Goal: Information Seeking & Learning: Check status

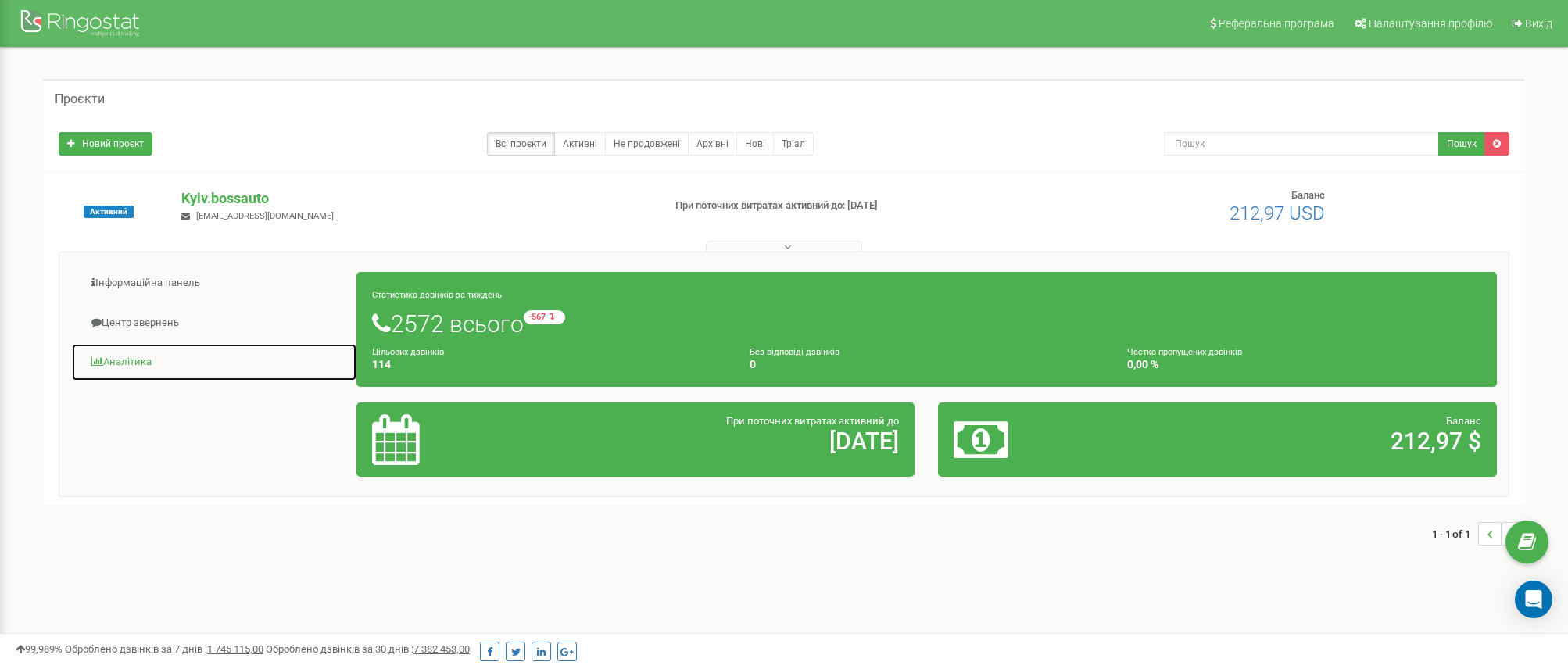
click at [130, 357] on link "Аналiтика" at bounding box center [214, 361] width 286 height 38
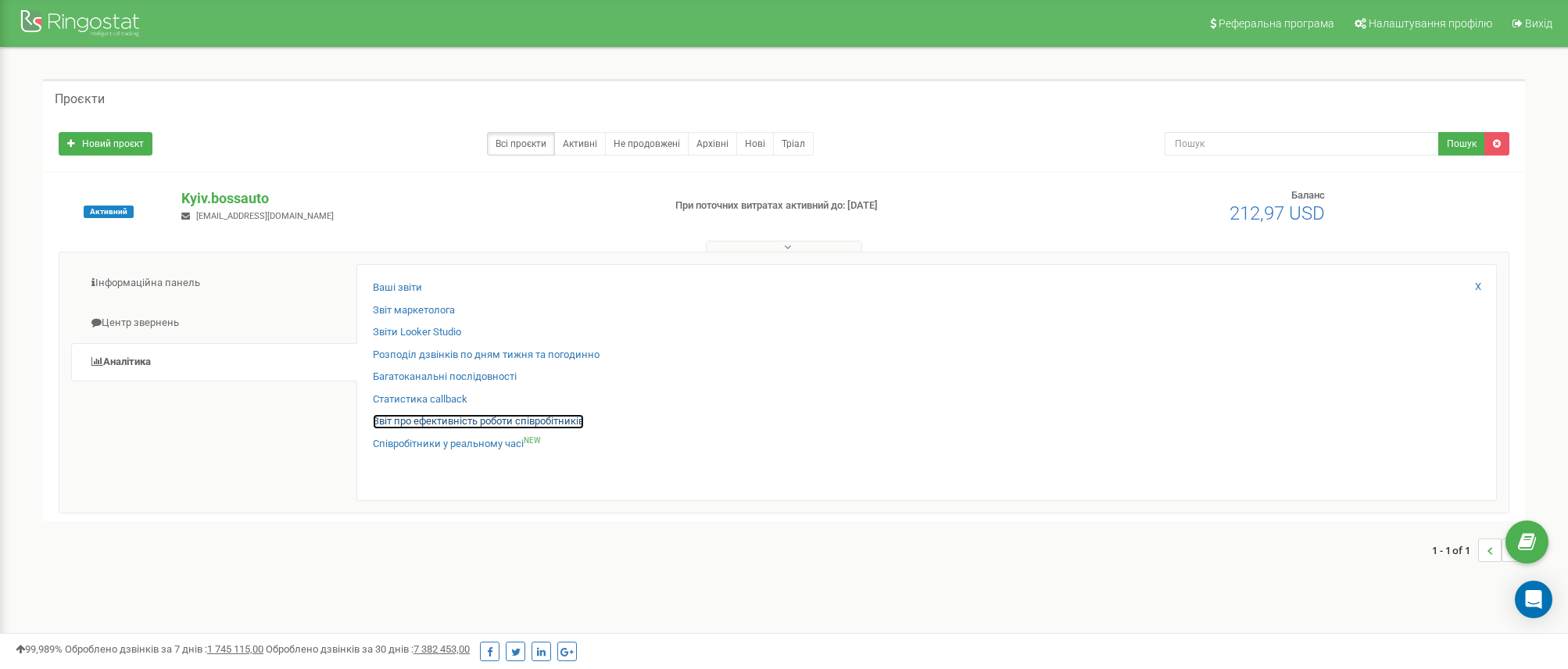
click at [446, 427] on link "Звіт про ефективність роботи співробітників" at bounding box center [479, 421] width 211 height 15
click at [507, 418] on link "Звіт про ефективність роботи співробітників" at bounding box center [479, 421] width 211 height 15
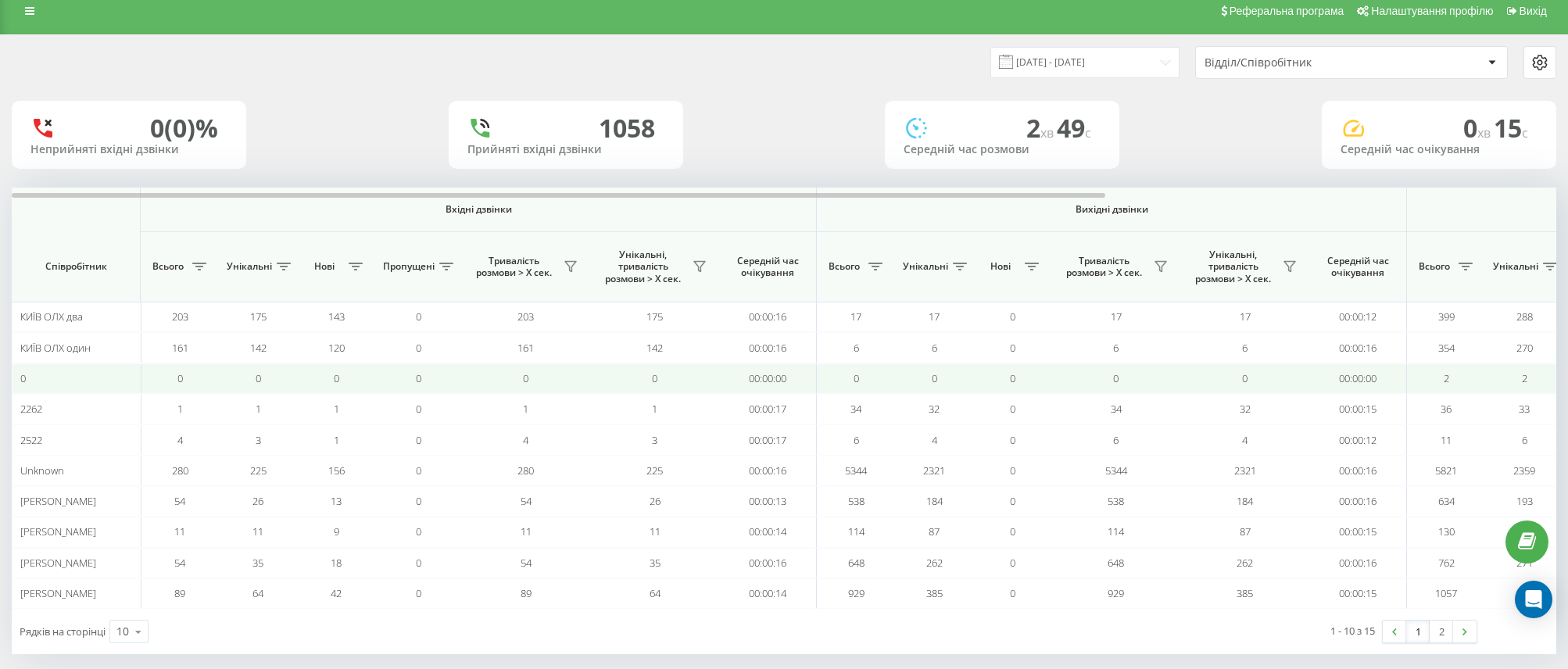
scroll to position [29, 0]
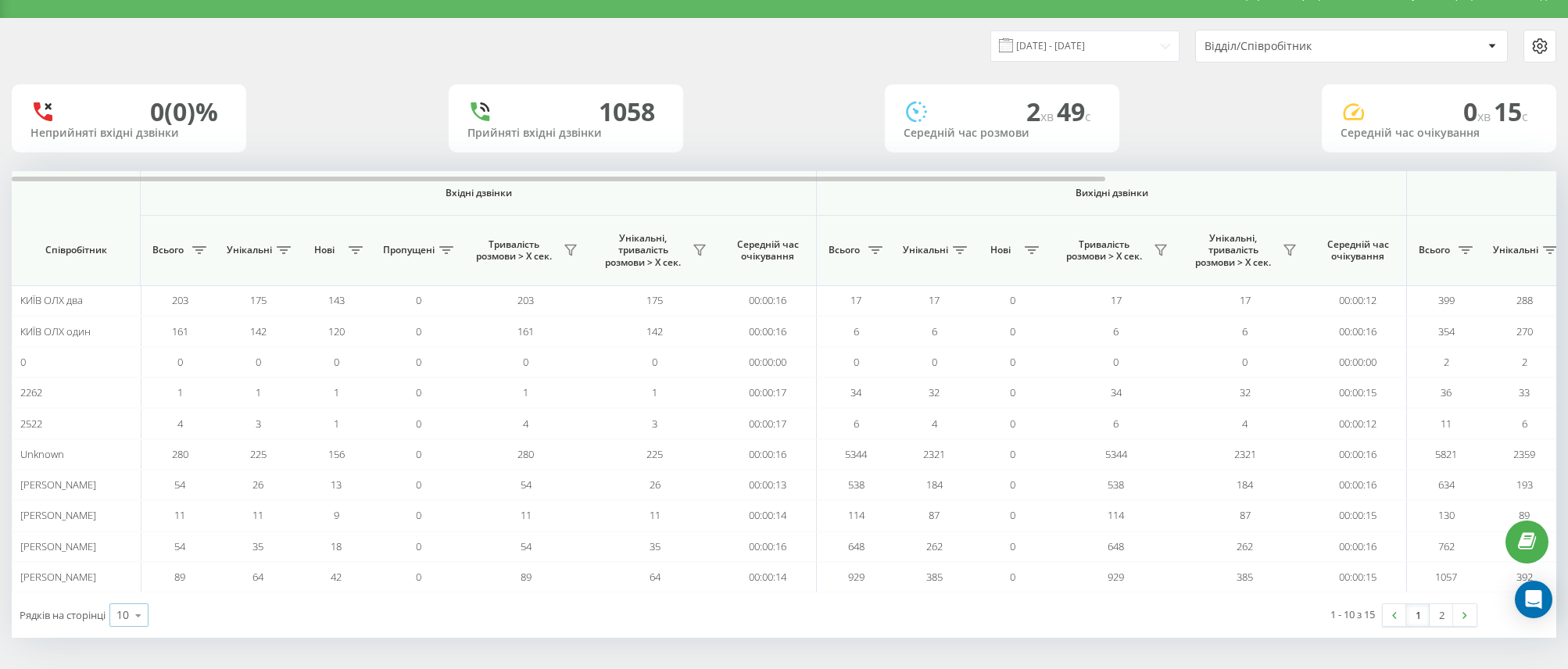
click at [123, 616] on div "10" at bounding box center [122, 615] width 13 height 16
click at [129, 555] on span "25" at bounding box center [122, 547] width 13 height 15
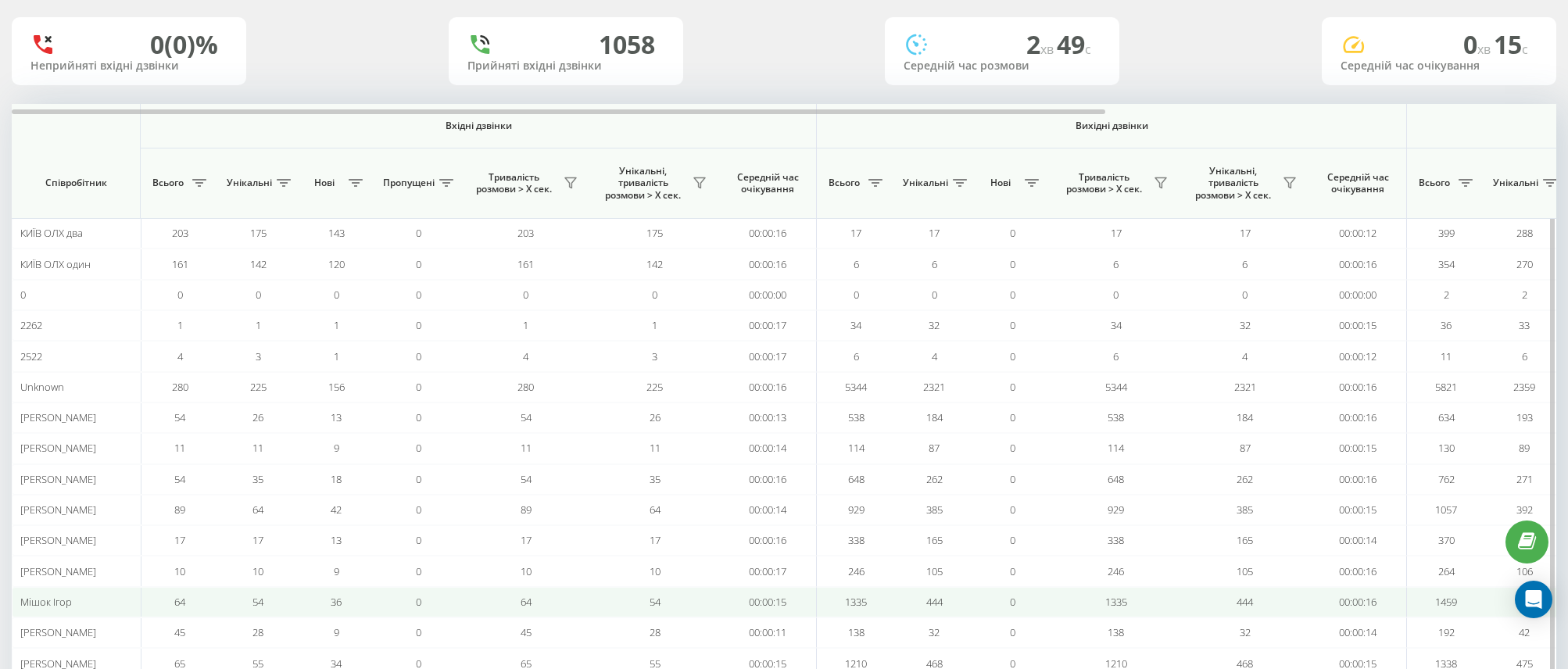
scroll to position [183, 0]
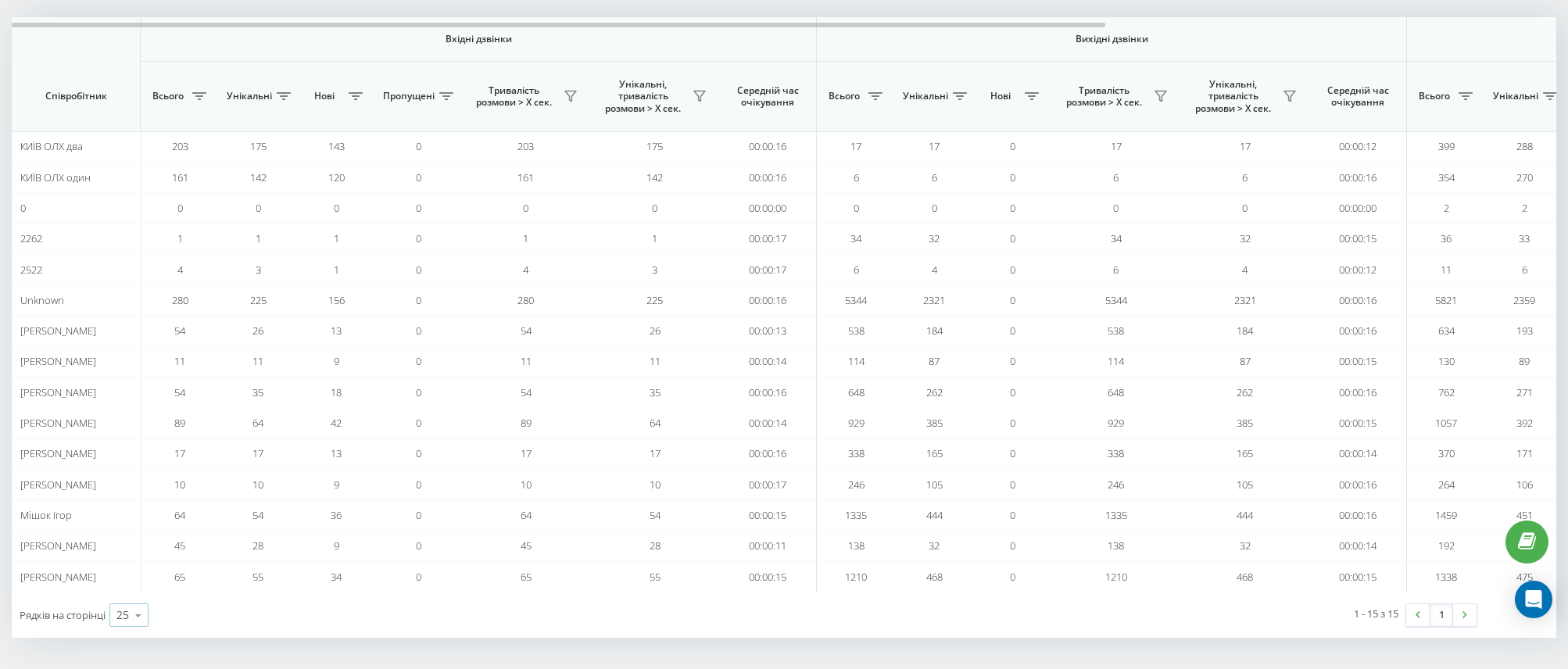
click at [126, 616] on div "25" at bounding box center [122, 615] width 13 height 16
click at [121, 561] on div "50" at bounding box center [129, 569] width 37 height 22
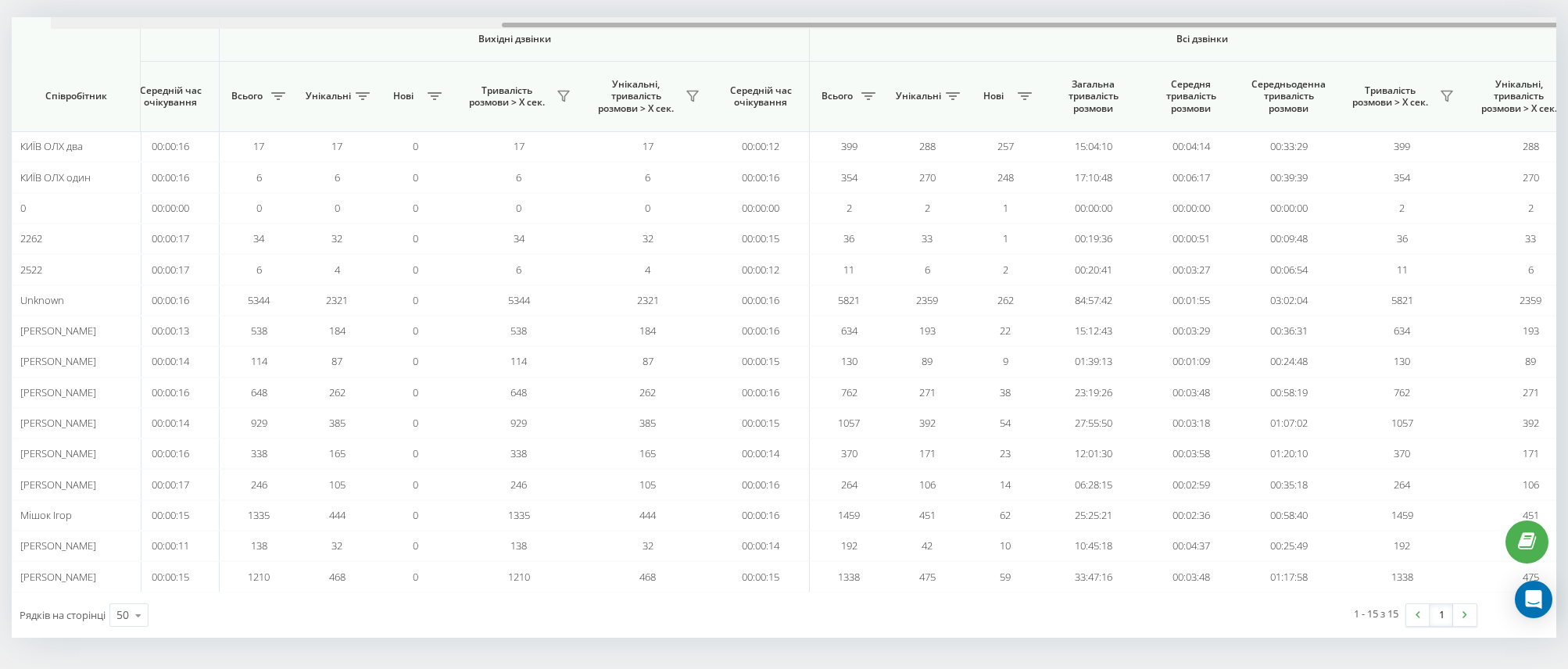
scroll to position [0, 636]
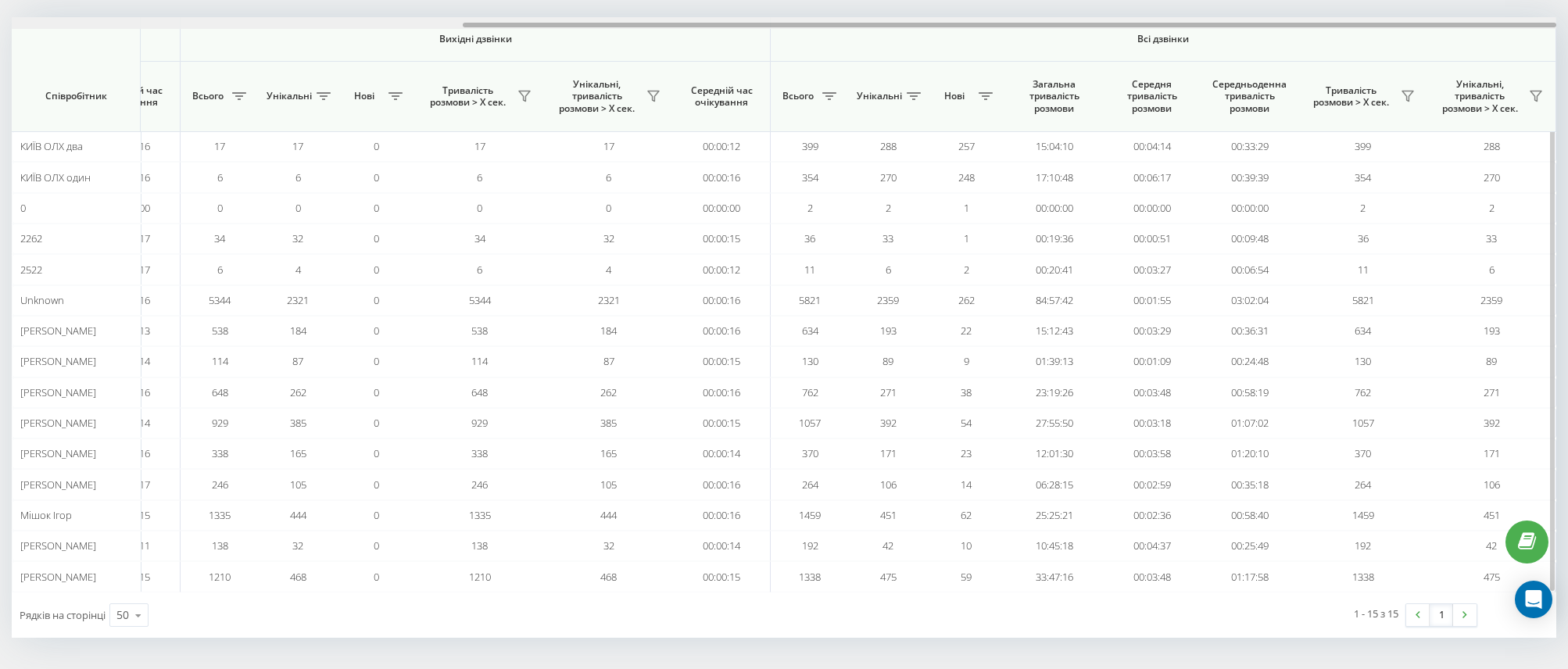
drag, startPoint x: 875, startPoint y: 23, endPoint x: 1459, endPoint y: 44, distance: 584.4
click at [1459, 44] on div "Вхідні дзвінки Вихідні дзвінки Всі дзвінки Співробітник Всього Унікальні Нові П…" at bounding box center [784, 305] width 1545 height 574
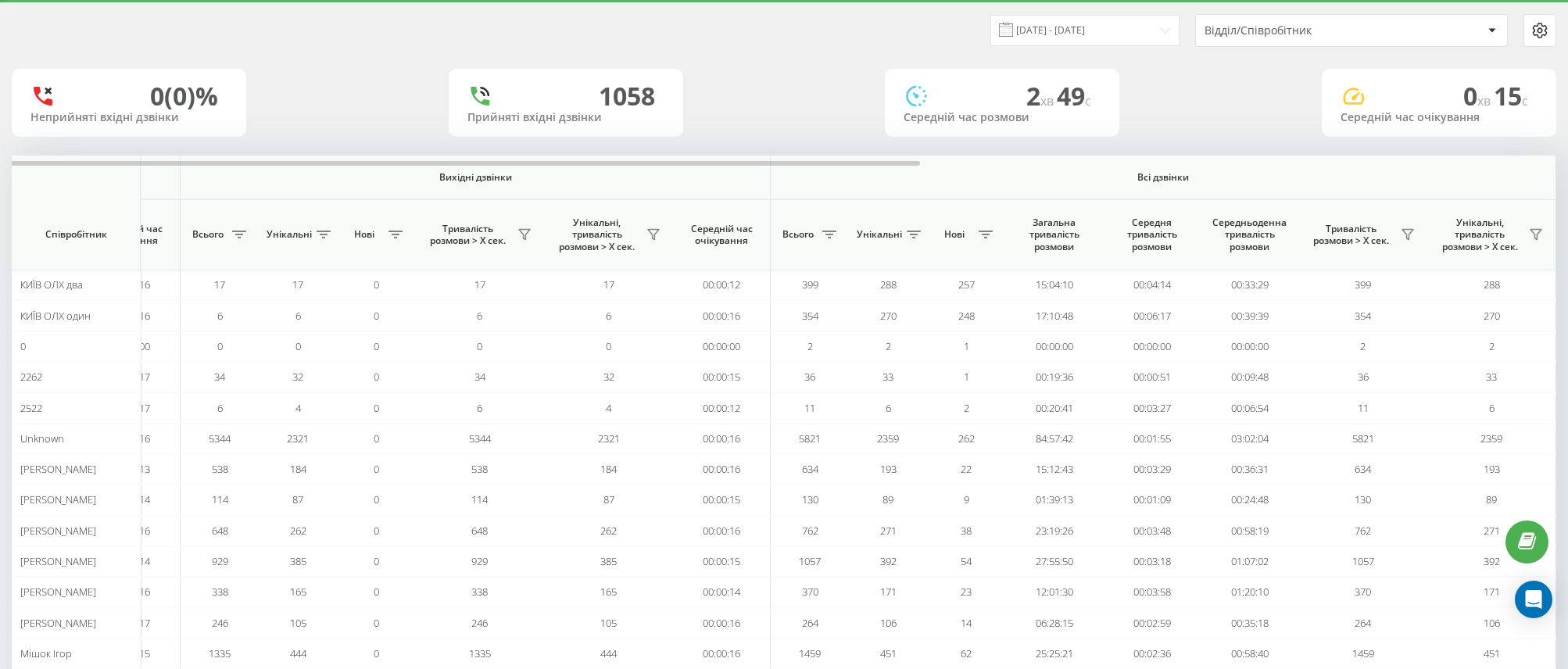
scroll to position [0, 0]
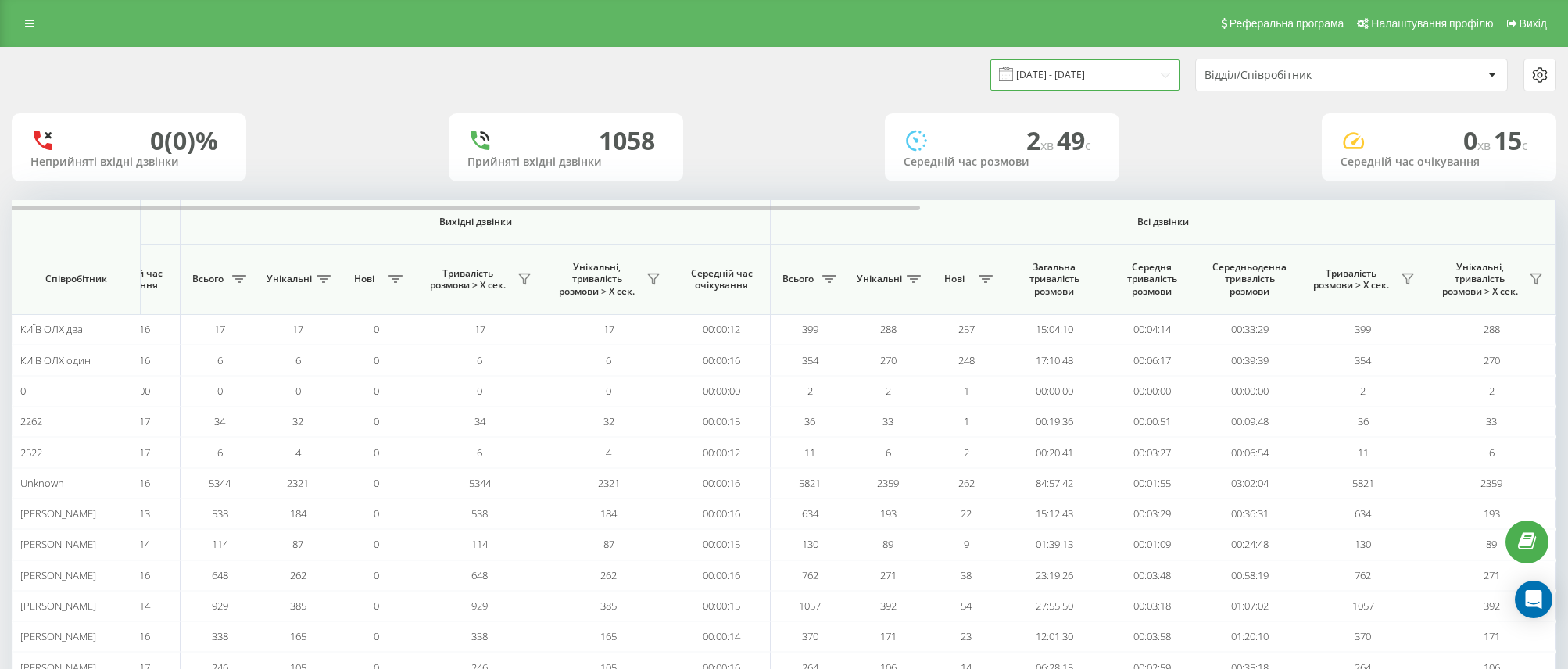
click at [1132, 70] on input "[DATE] - [DATE]" at bounding box center [1085, 74] width 190 height 30
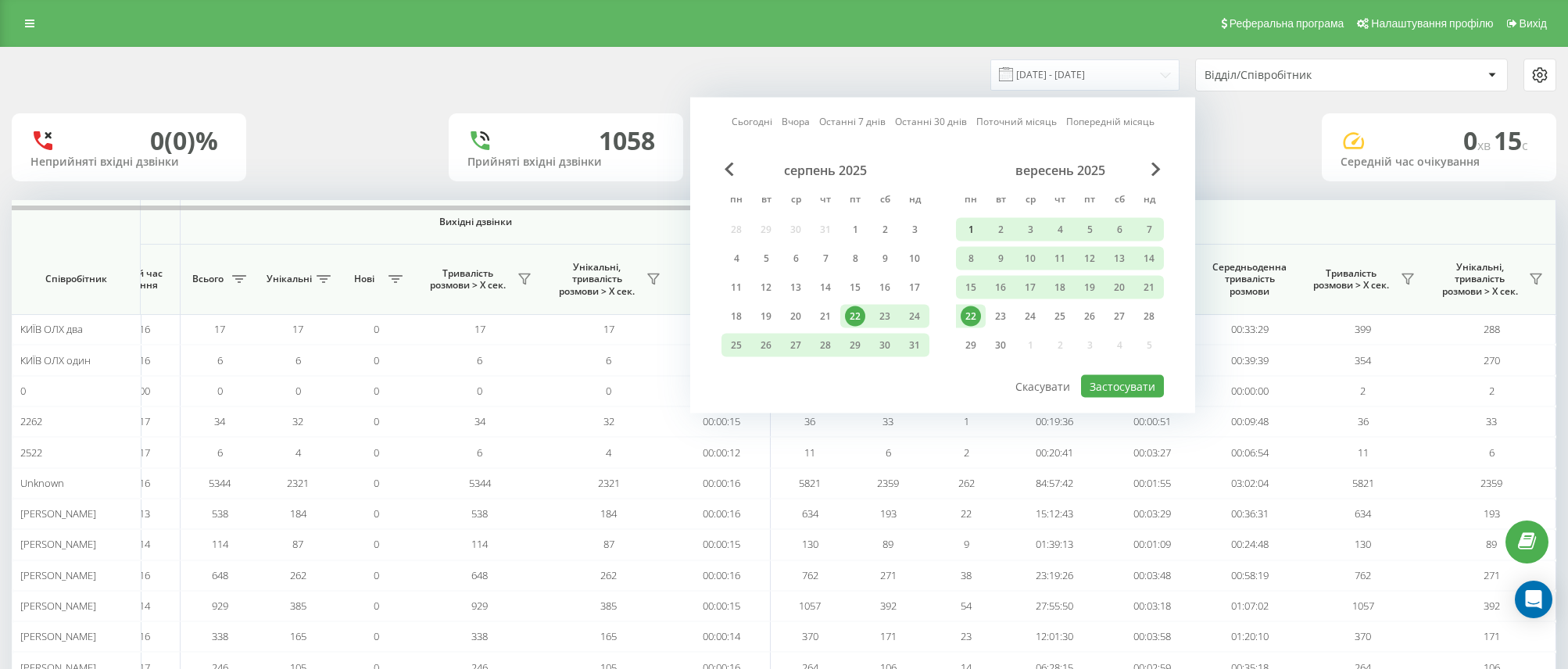
click at [967, 220] on div "1" at bounding box center [970, 230] width 21 height 21
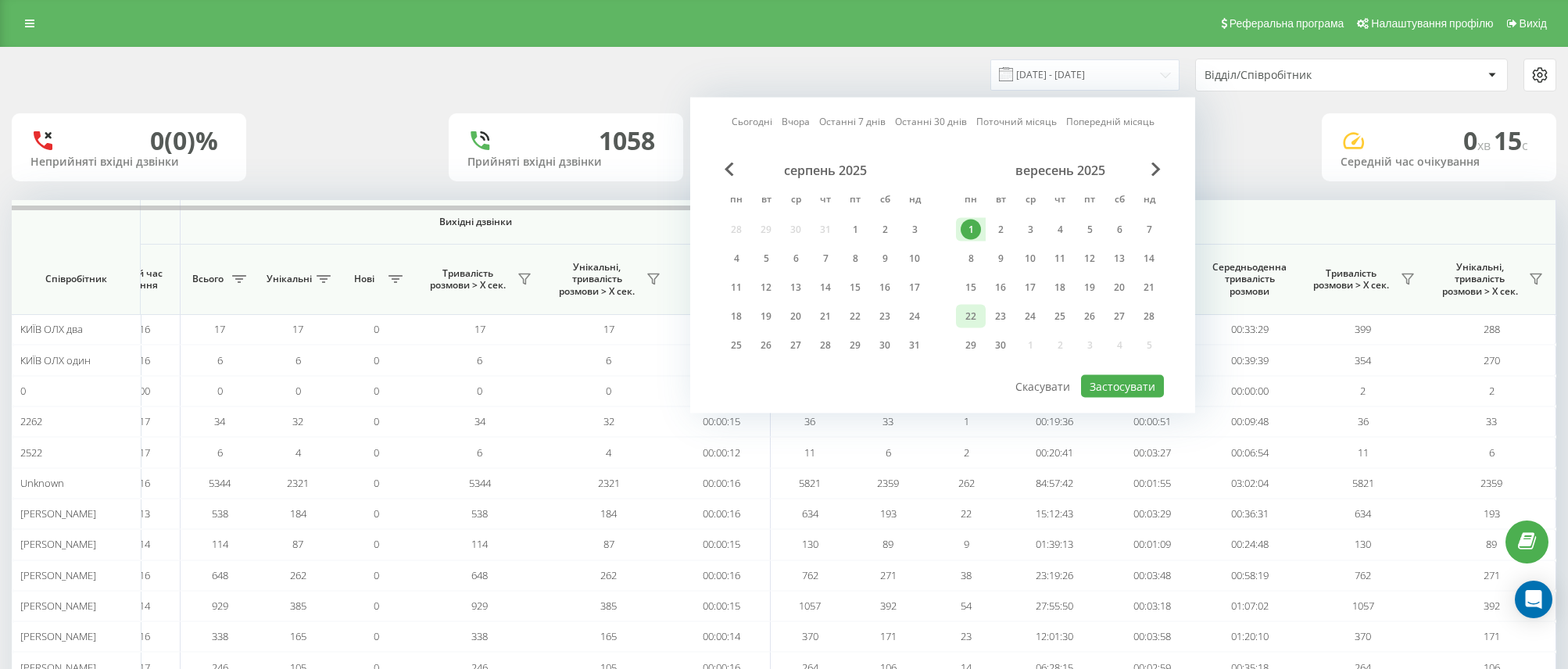
click at [973, 319] on div "22" at bounding box center [970, 316] width 21 height 21
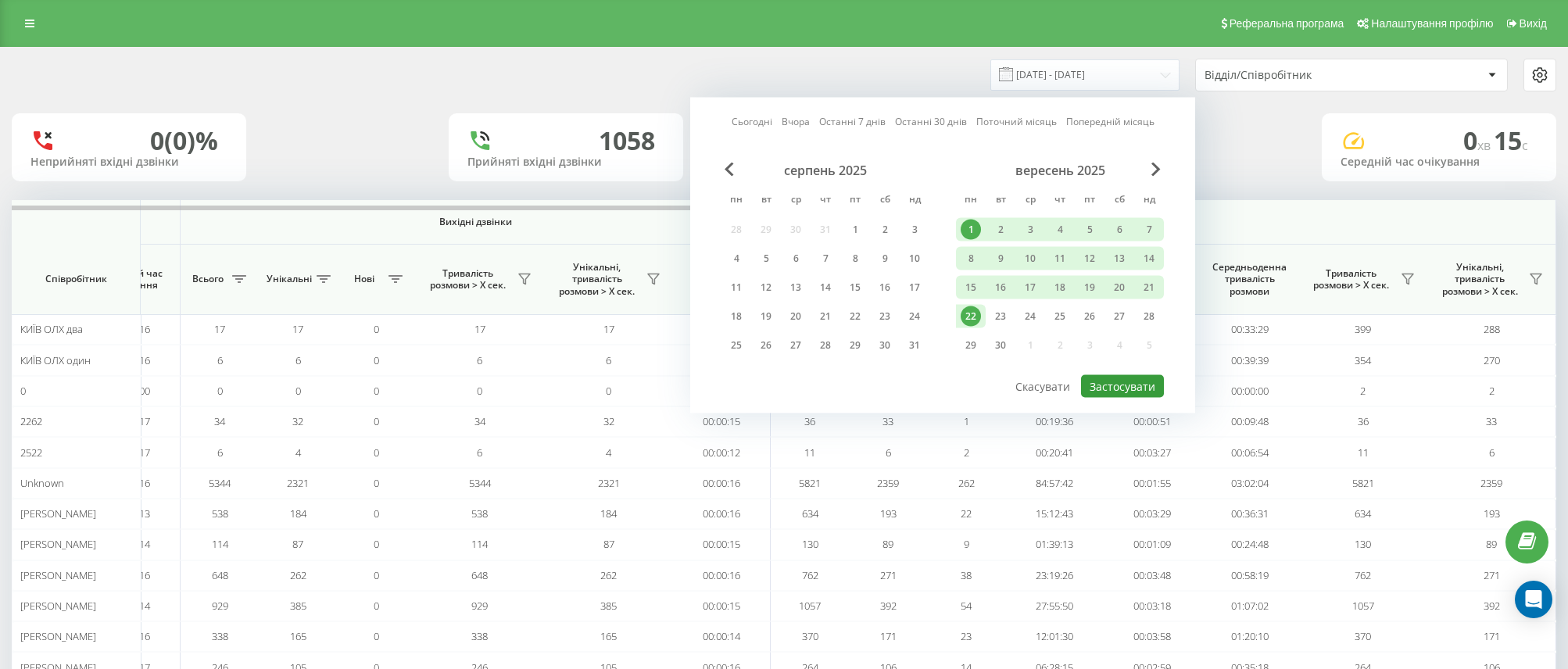
click at [1097, 385] on button "Застосувати" at bounding box center [1123, 386] width 83 height 22
type input "[DATE] - [DATE]"
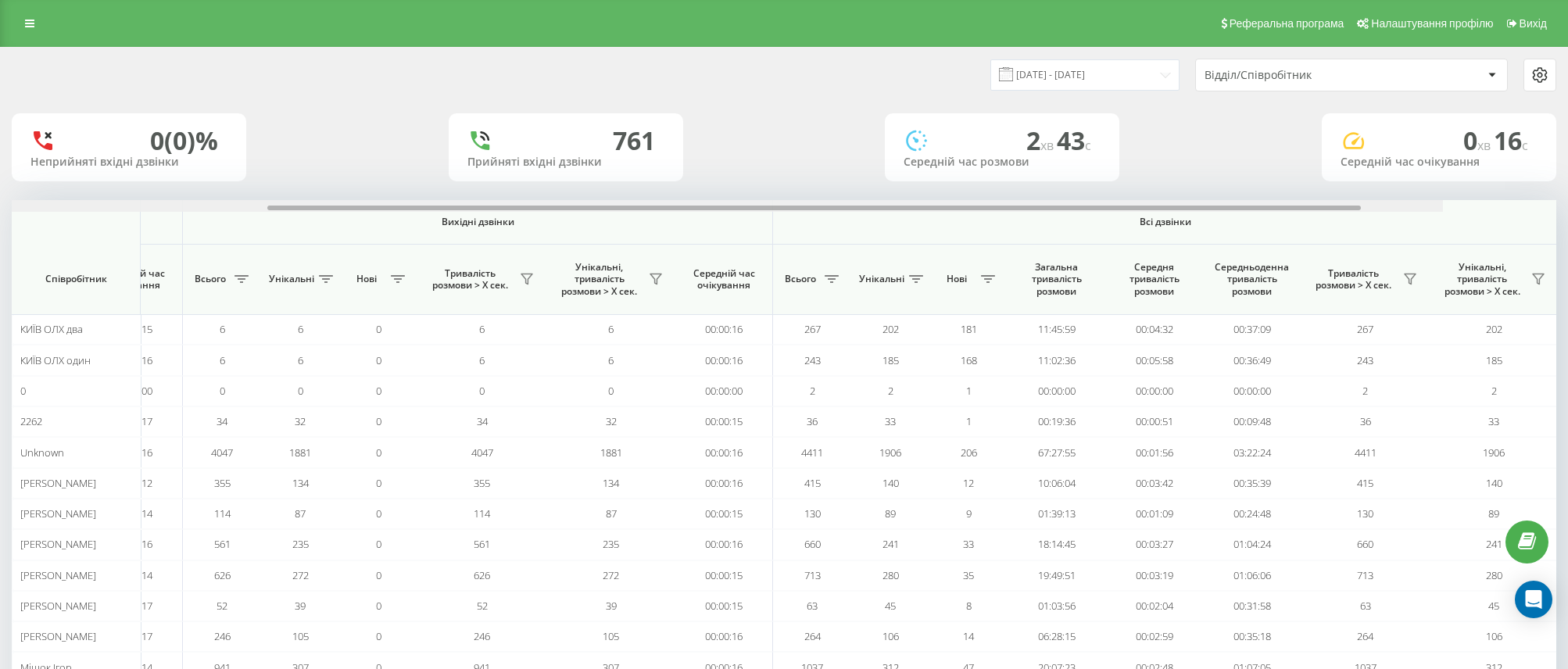
scroll to position [0, 636]
drag, startPoint x: 824, startPoint y: 205, endPoint x: 1579, endPoint y: 293, distance: 760.1
click at [1568, 293] on html "Kyiv.bossauto Проекти Kyiv.bossauto Дашборд Центр звернень Аналiтика Ваші звіти…" at bounding box center [784, 334] width 1568 height 669
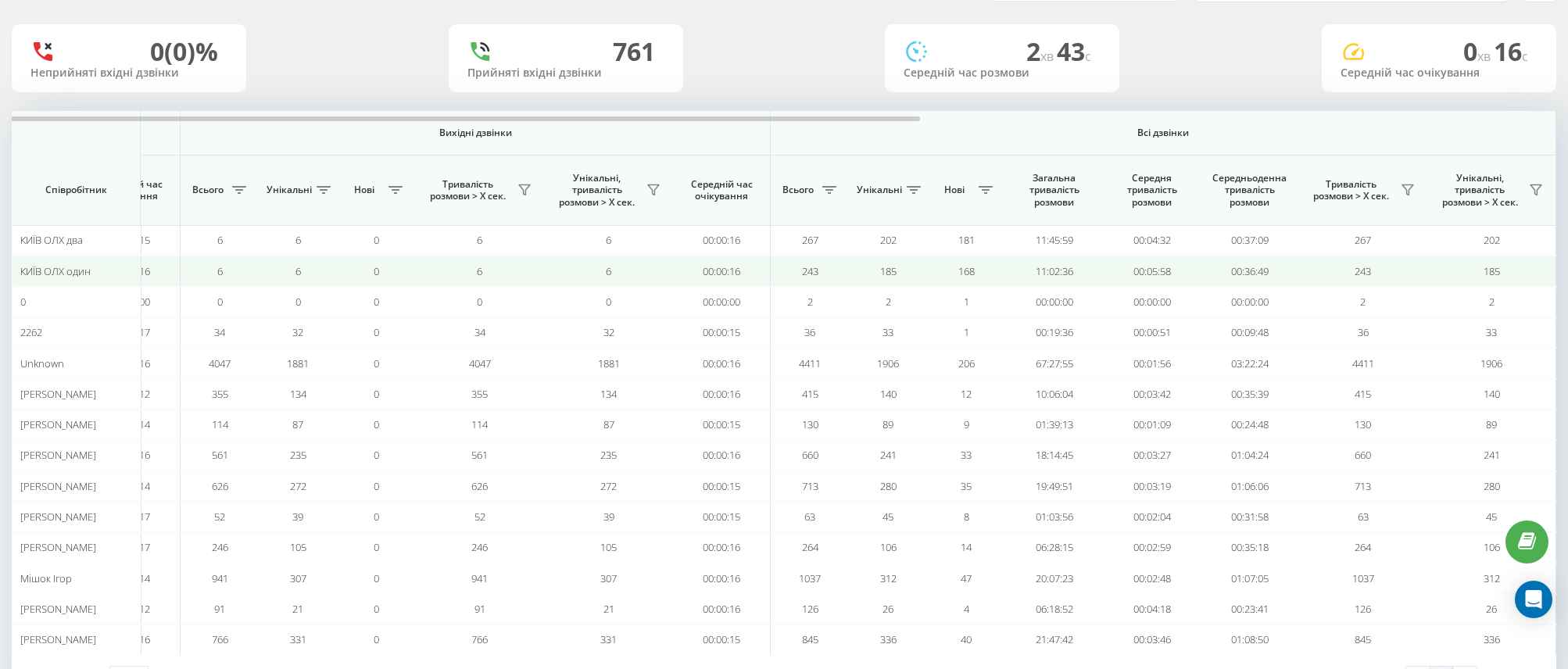
scroll to position [151, 0]
